Goal: Task Accomplishment & Management: Manage account settings

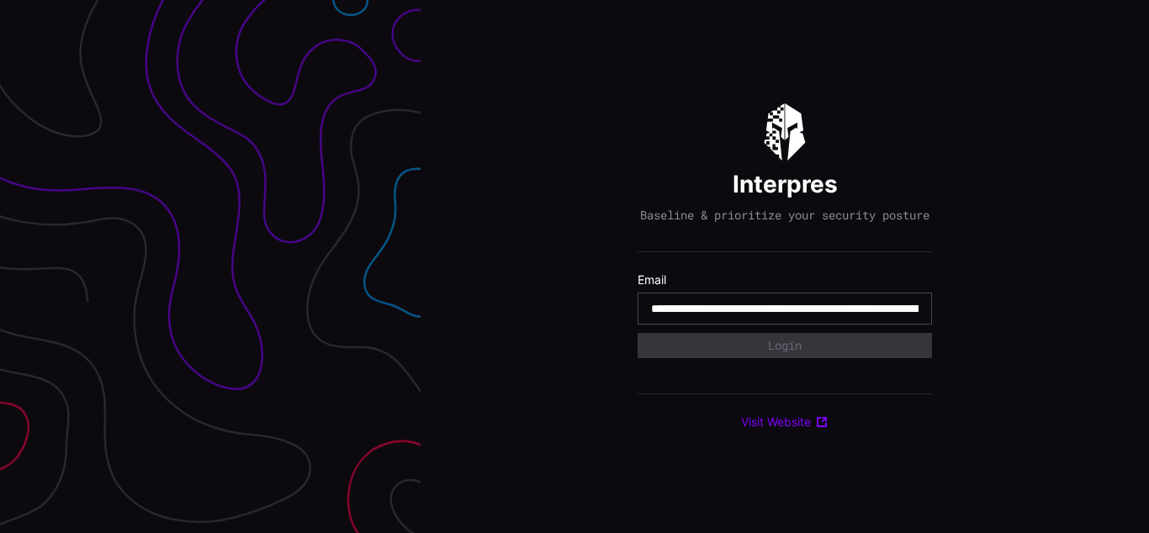
click at [784, 316] on input "**********" at bounding box center [784, 308] width 267 height 15
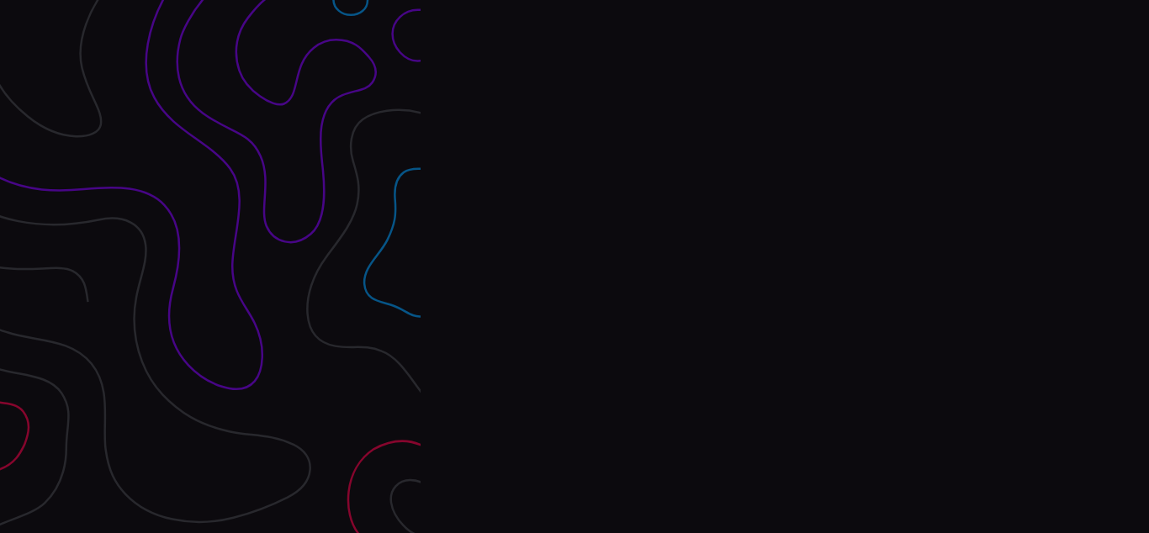
click at [574, 267] on div "Interpres Baseline & prioritize your security posture Email Login Visit Website" at bounding box center [784, 266] width 728 height 533
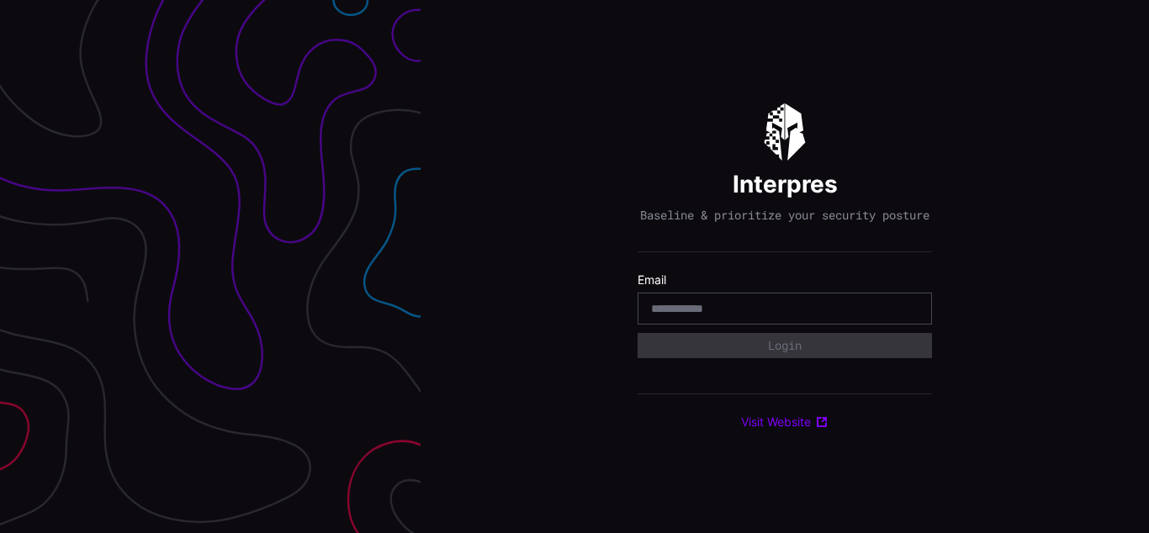
click at [574, 267] on div "Interpres Baseline & prioritize your security posture Email Login Visit Website" at bounding box center [784, 266] width 728 height 533
